Goal: Find specific page/section: Find specific page/section

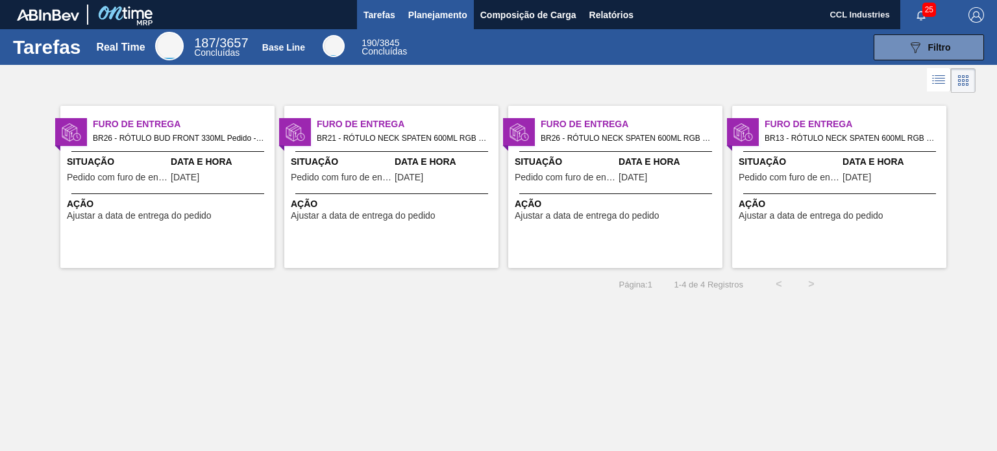
click at [413, 9] on span "Planejamento" at bounding box center [437, 15] width 59 height 16
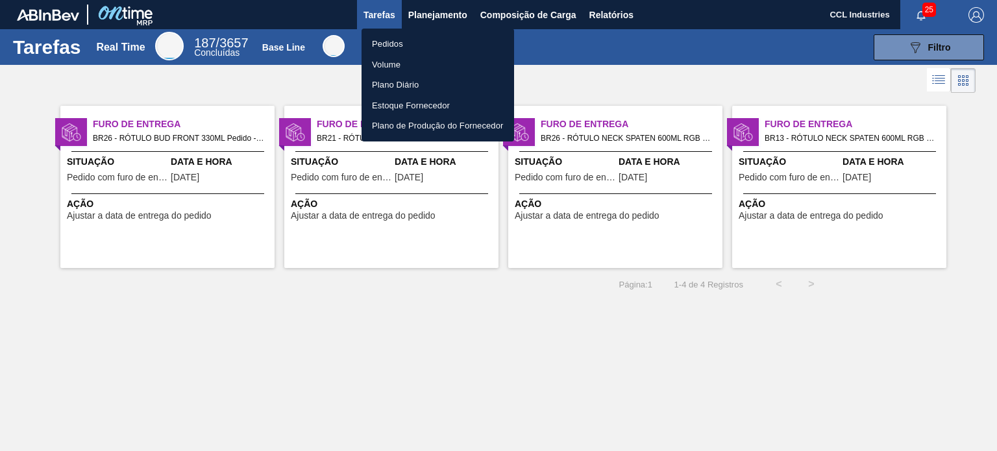
click at [409, 38] on li "Pedidos" at bounding box center [437, 44] width 152 height 21
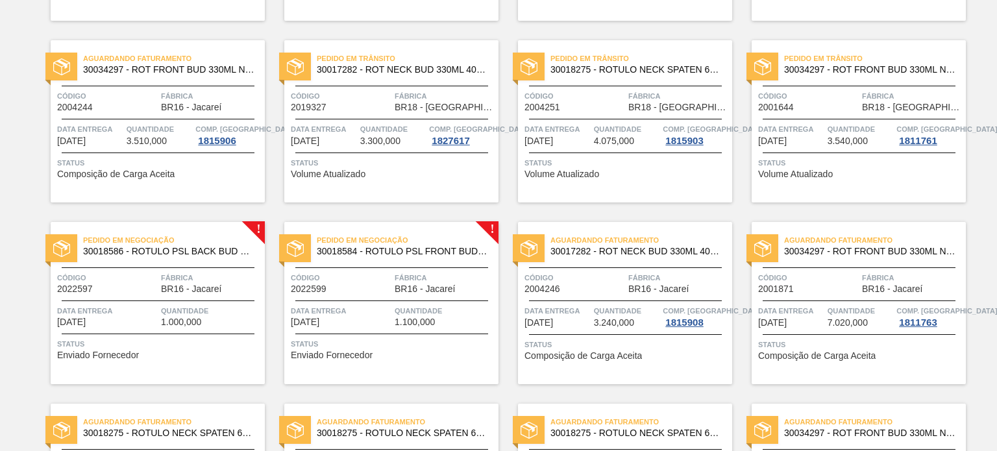
scroll to position [419, 0]
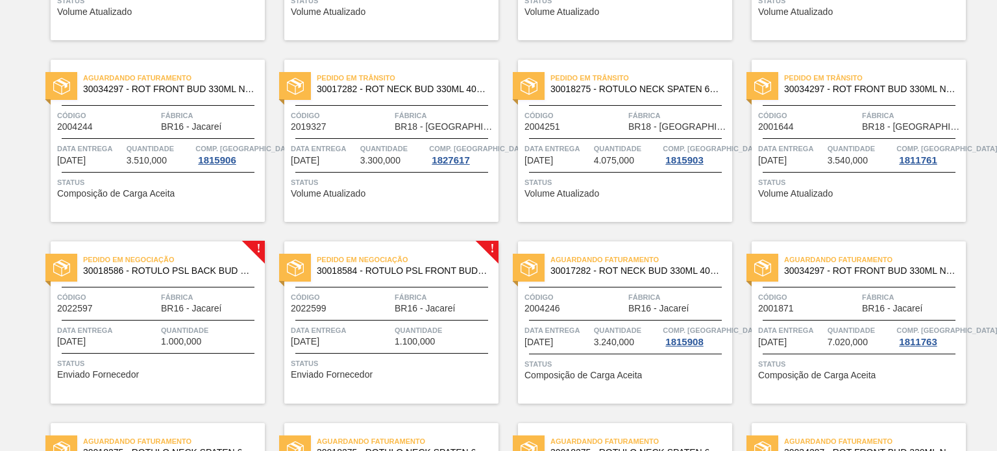
click at [375, 306] on div "Código 2022599" at bounding box center [341, 302] width 101 height 23
